Goal: Information Seeking & Learning: Learn about a topic

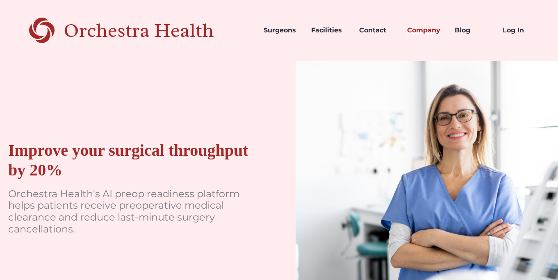
click at [429, 30] on link "Company" at bounding box center [424, 30] width 48 height 28
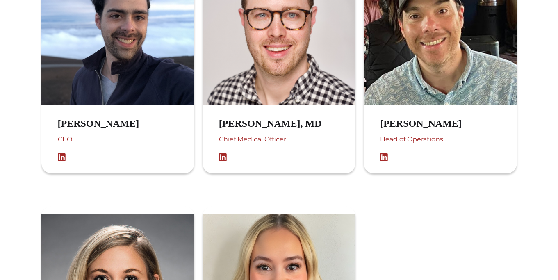
scroll to position [488, 0]
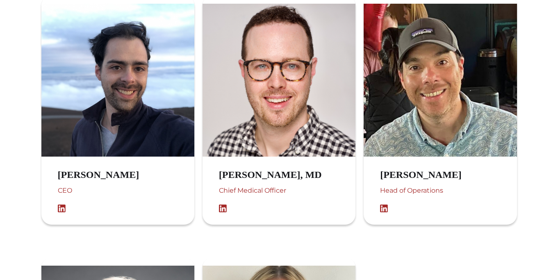
click at [291, 169] on h3 "[PERSON_NAME], MD" at bounding box center [278, 175] width 119 height 12
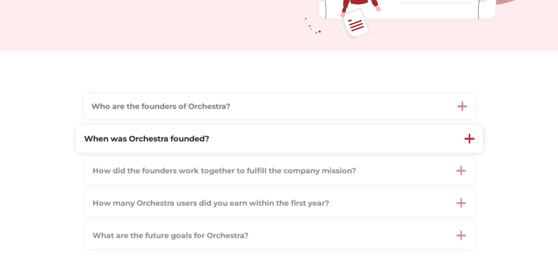
scroll to position [187, 0]
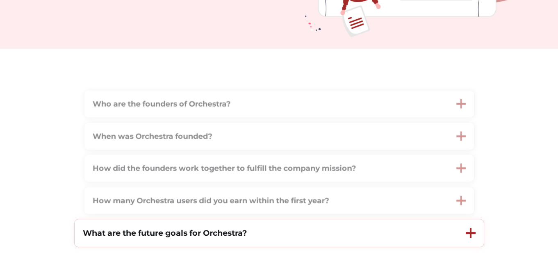
click at [270, 229] on div "What are the future goals for Orchestra?" at bounding box center [266, 232] width 383 height 27
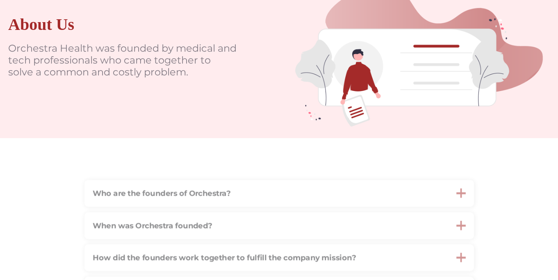
scroll to position [0, 0]
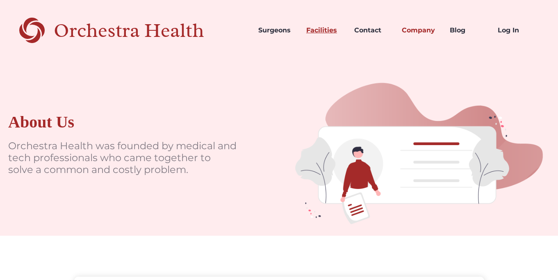
click at [334, 38] on link "Facilities" at bounding box center [324, 30] width 48 height 28
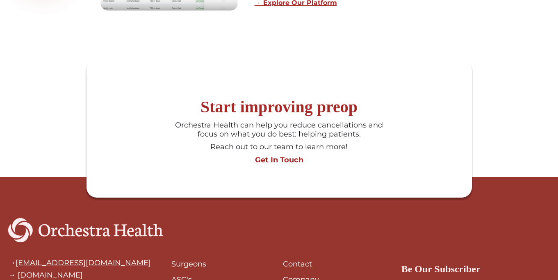
scroll to position [768, 0]
